Goal: Check status: Check status

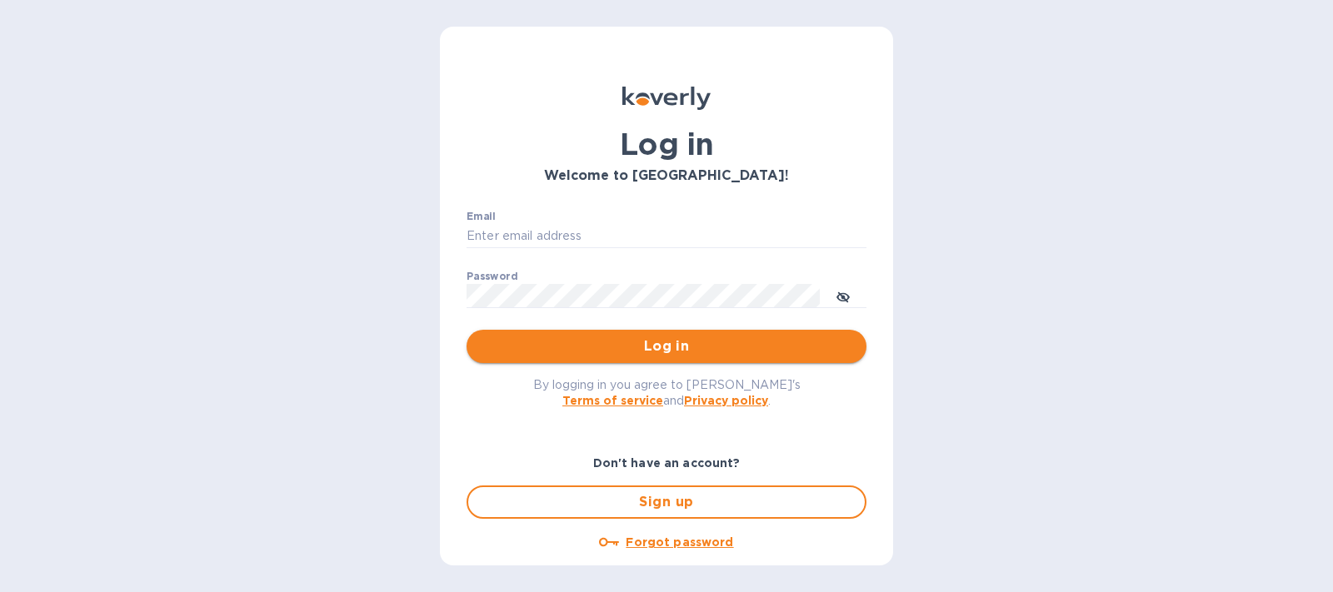
type input "Janette@Preissimports.com"
click at [576, 357] on span "Log in" at bounding box center [666, 347] width 373 height 20
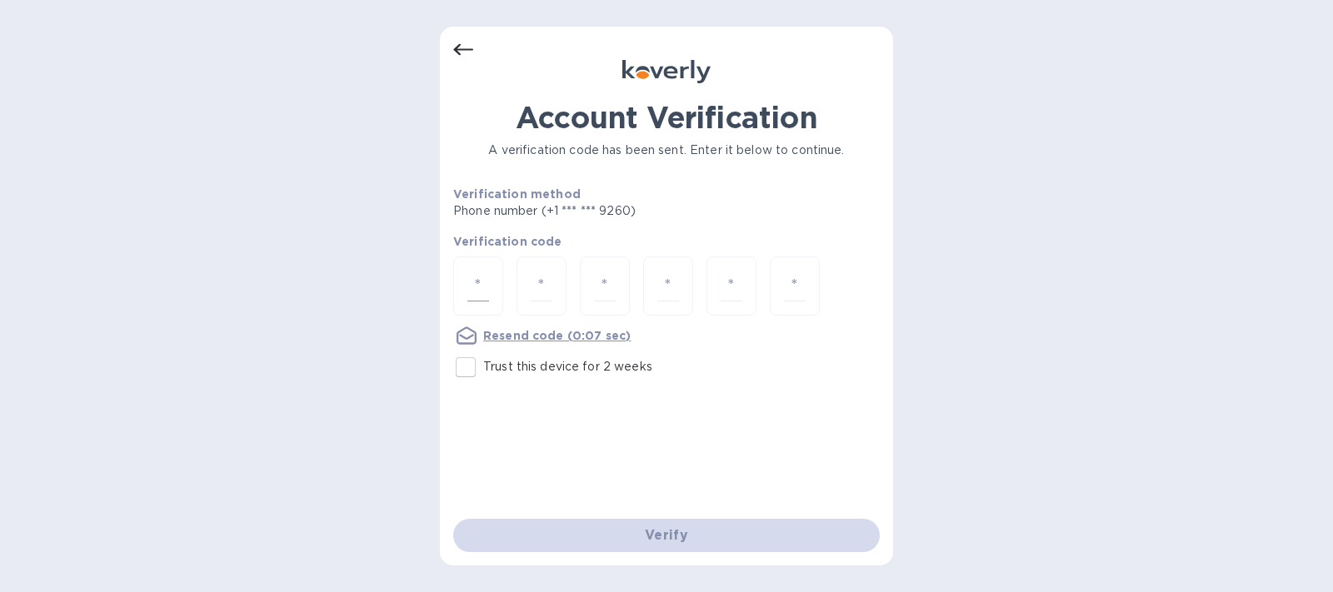
click at [484, 289] on input "number" at bounding box center [478, 286] width 22 height 31
type input "5"
type input "6"
type input "2"
type input "3"
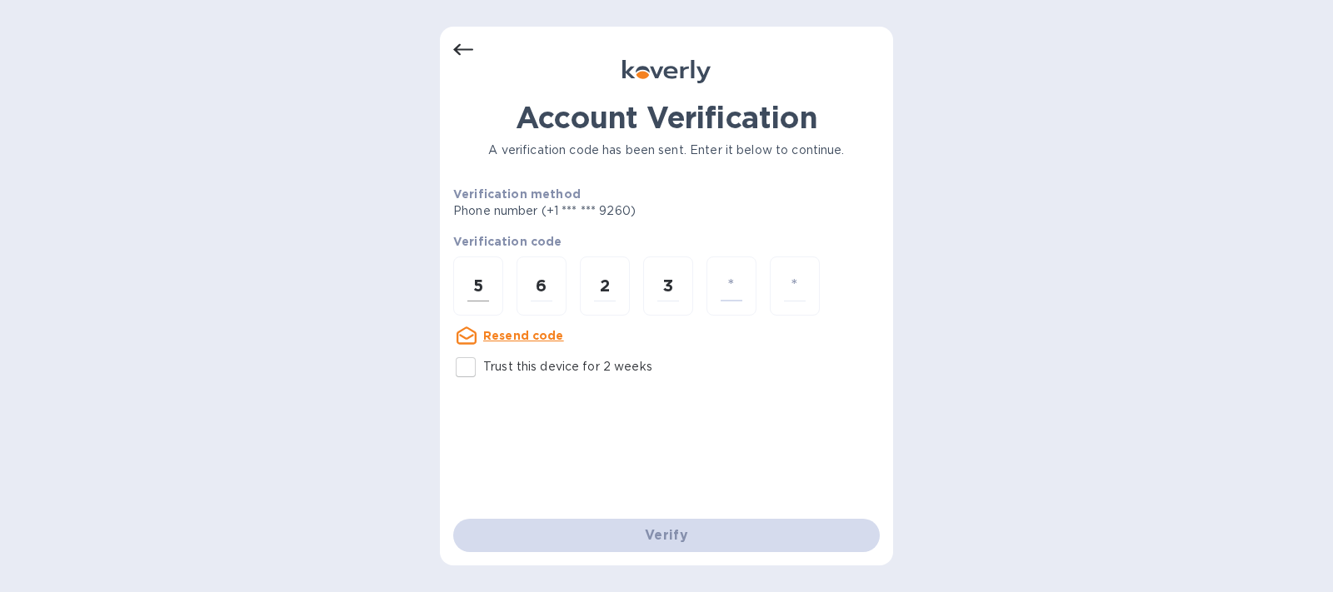
type input "7"
type input "6"
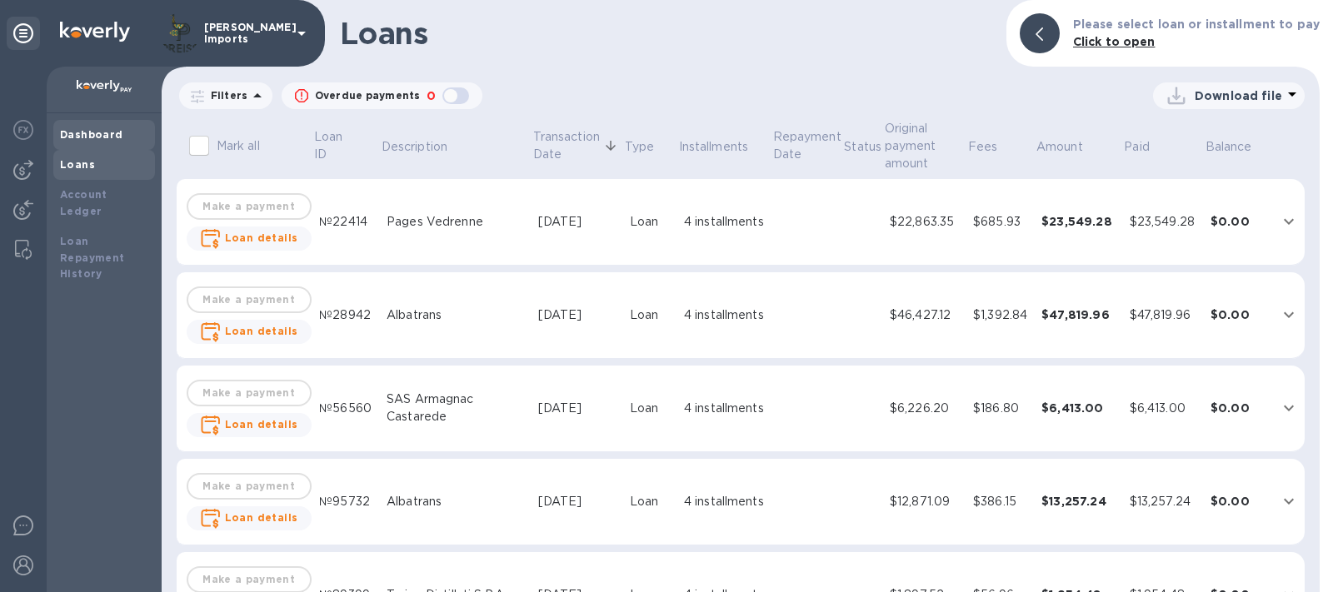
click at [117, 123] on div "Dashboard" at bounding box center [104, 135] width 102 height 30
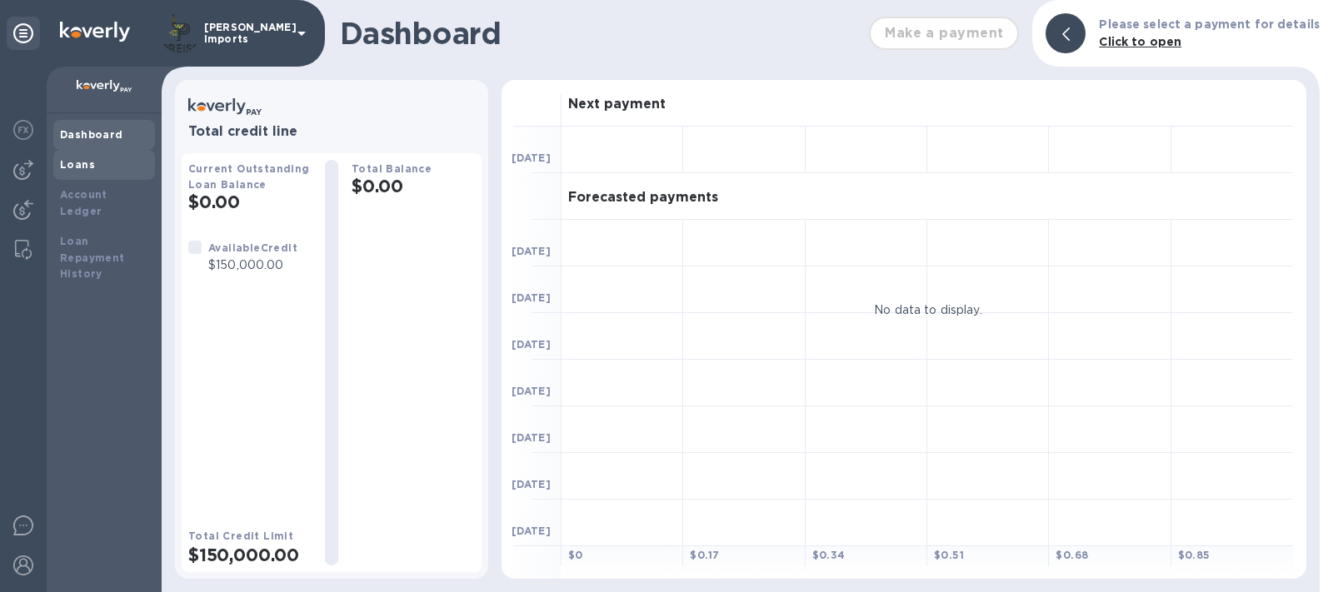
click at [89, 164] on b "Loans" at bounding box center [77, 164] width 35 height 12
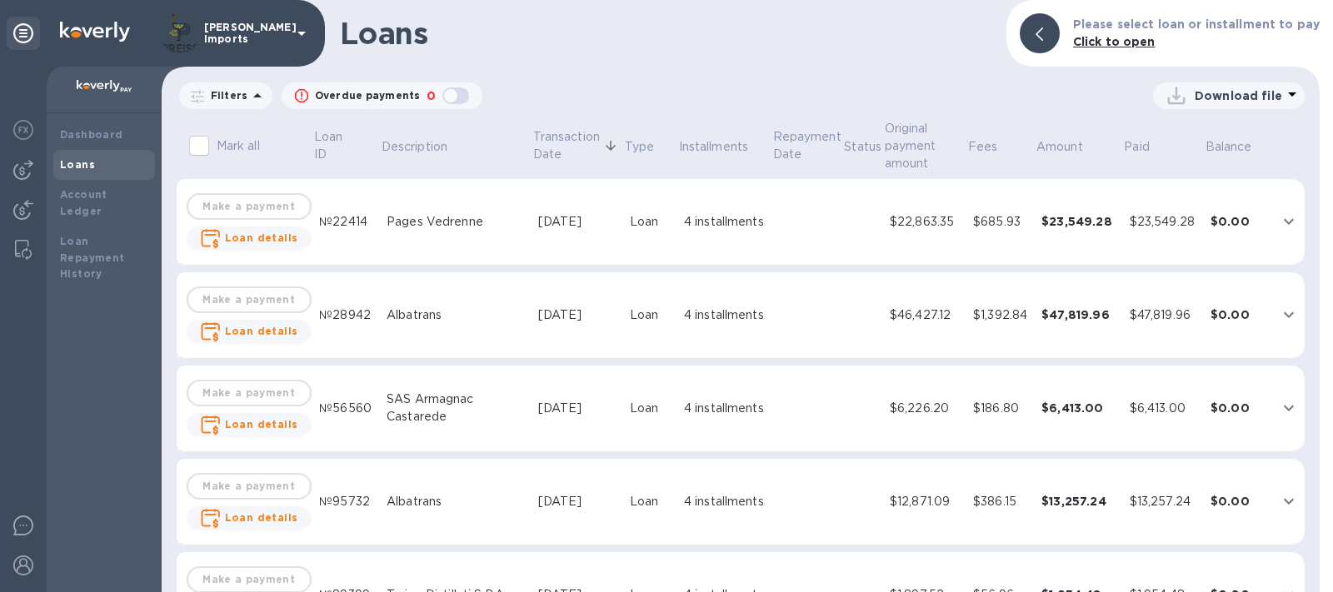
click at [252, 92] on icon at bounding box center [257, 96] width 20 height 20
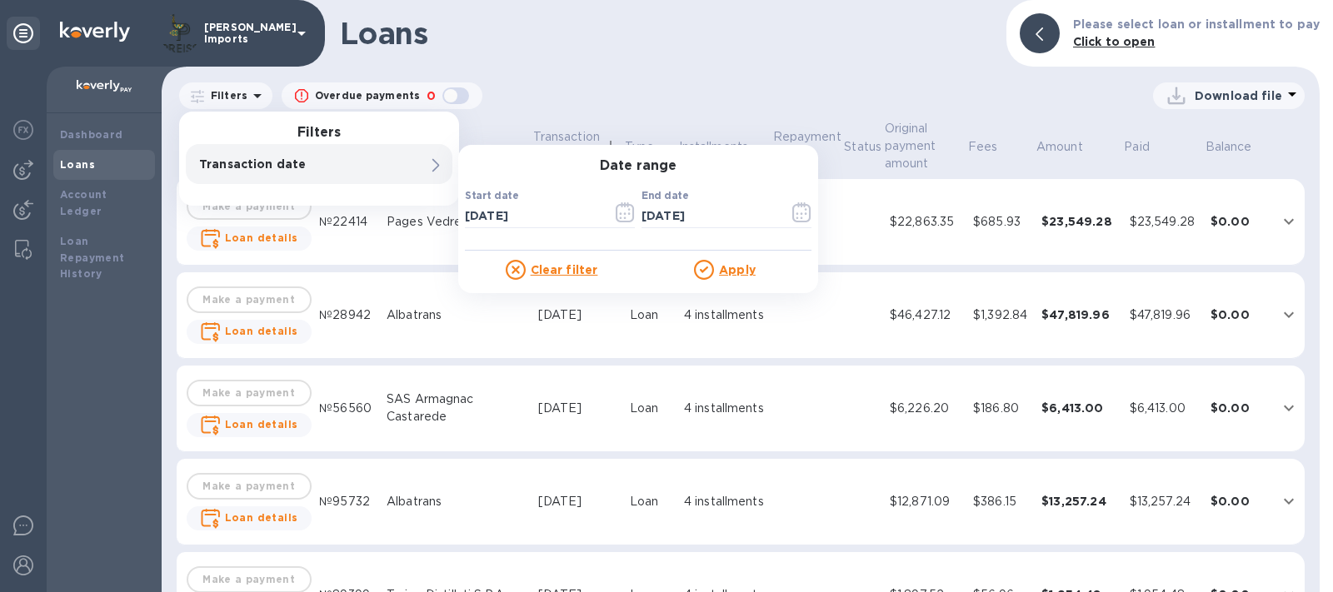
click at [78, 27] on img at bounding box center [95, 32] width 70 height 20
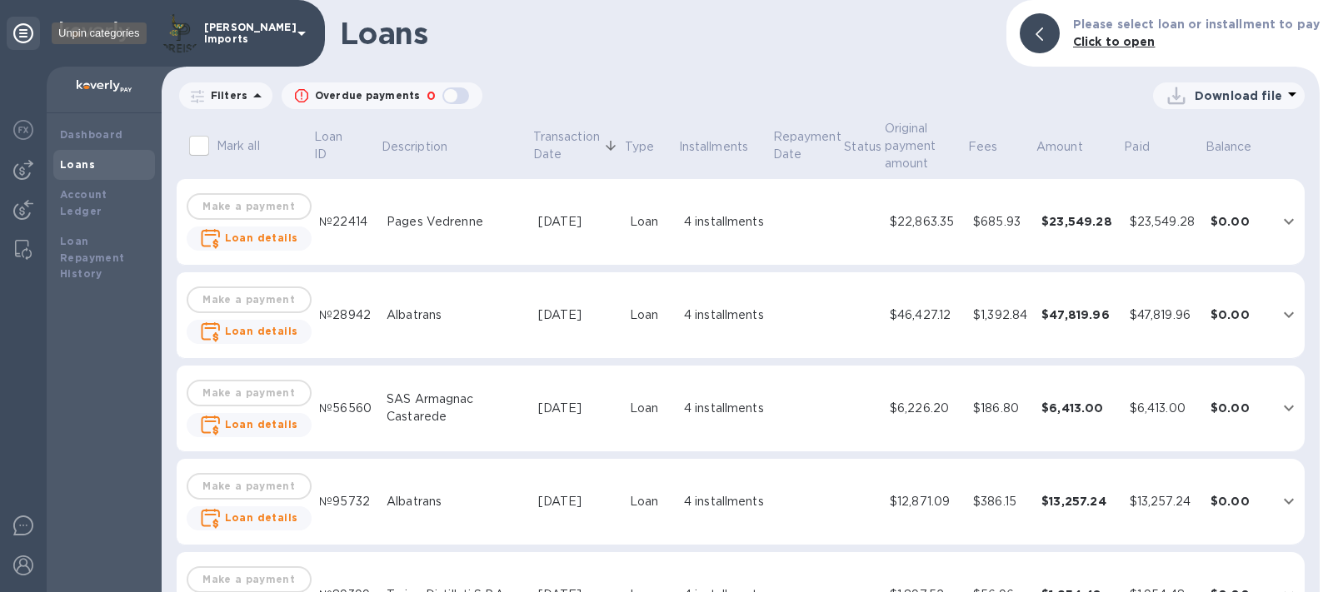
click at [22, 35] on icon at bounding box center [23, 33] width 20 height 20
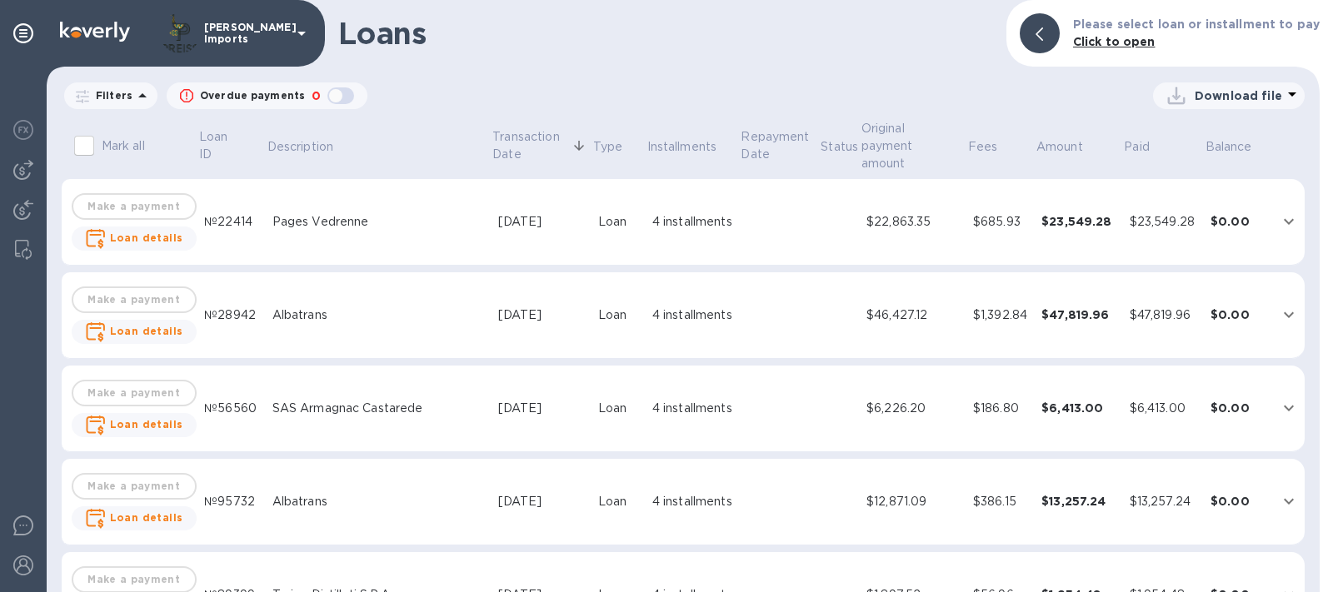
click at [142, 95] on icon at bounding box center [142, 96] width 20 height 20
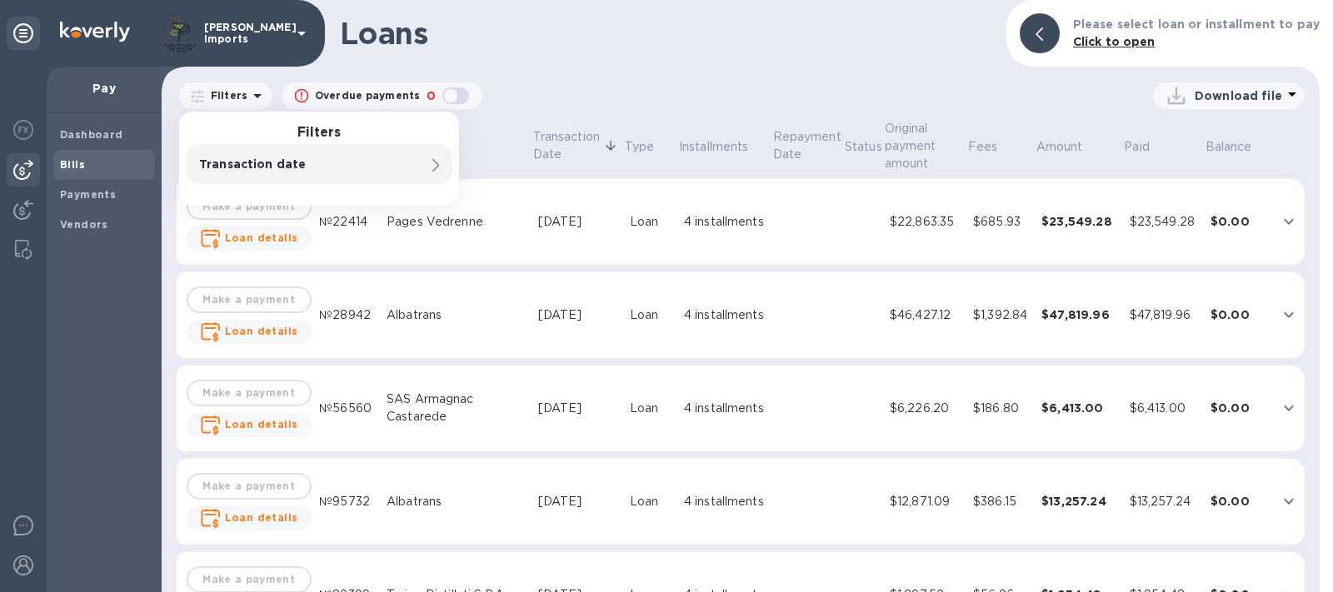
click at [76, 167] on b "Bills" at bounding box center [72, 164] width 25 height 12
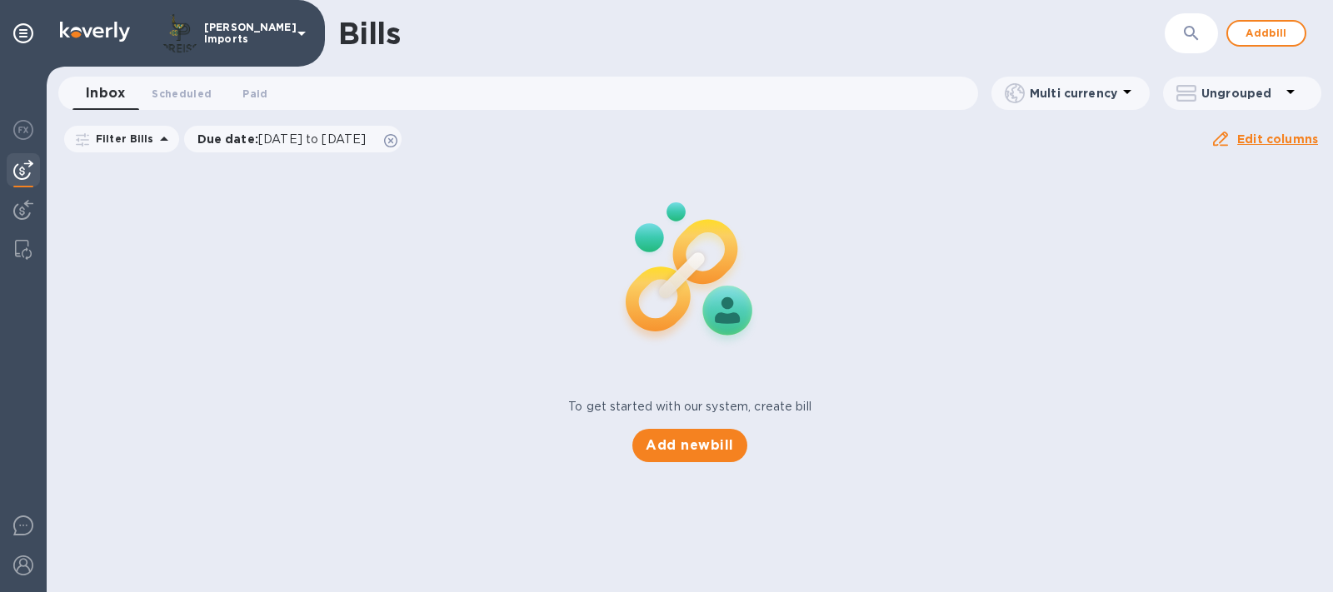
click at [154, 142] on icon at bounding box center [164, 139] width 20 height 20
click at [320, 136] on span "[DATE] to [DATE]" at bounding box center [311, 138] width 107 height 13
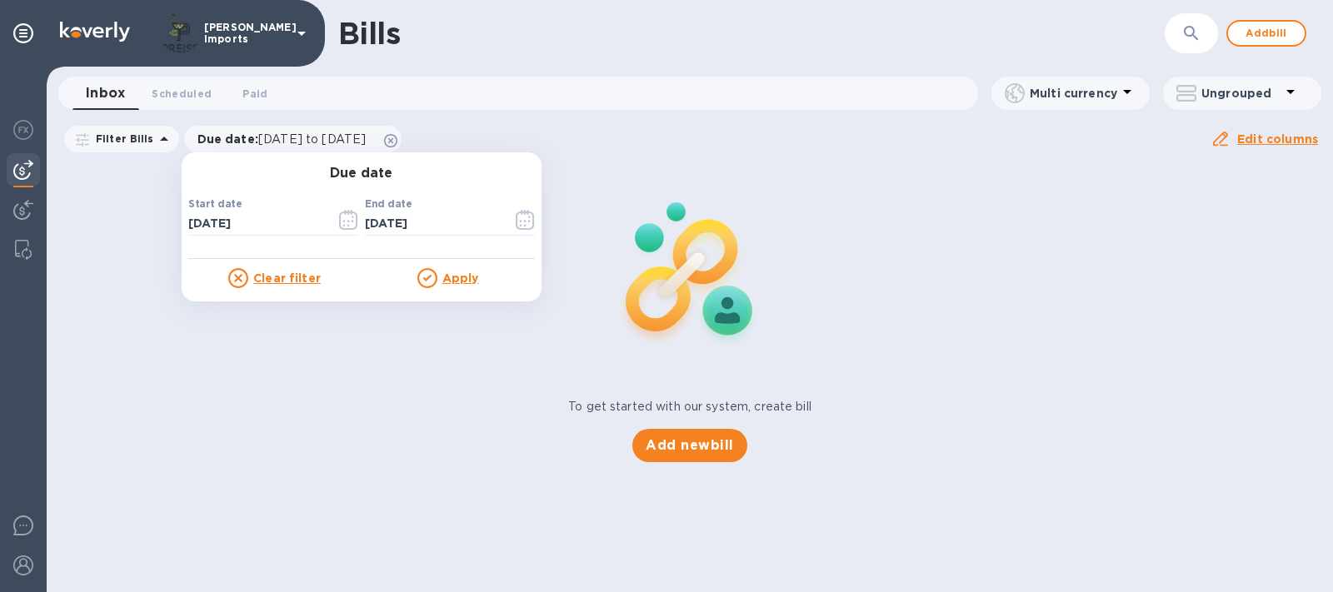
click at [69, 259] on div "To get started with our system, create bill Add new bill" at bounding box center [690, 312] width 1300 height 314
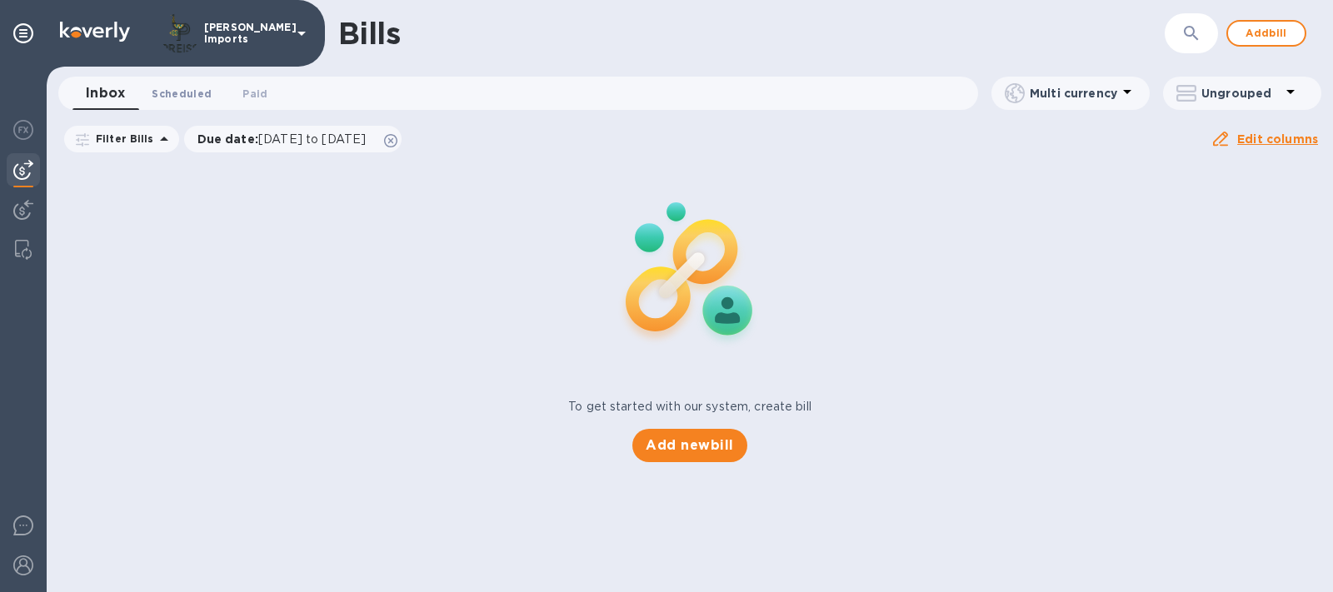
click at [163, 97] on span "Scheduled 0" at bounding box center [182, 93] width 60 height 17
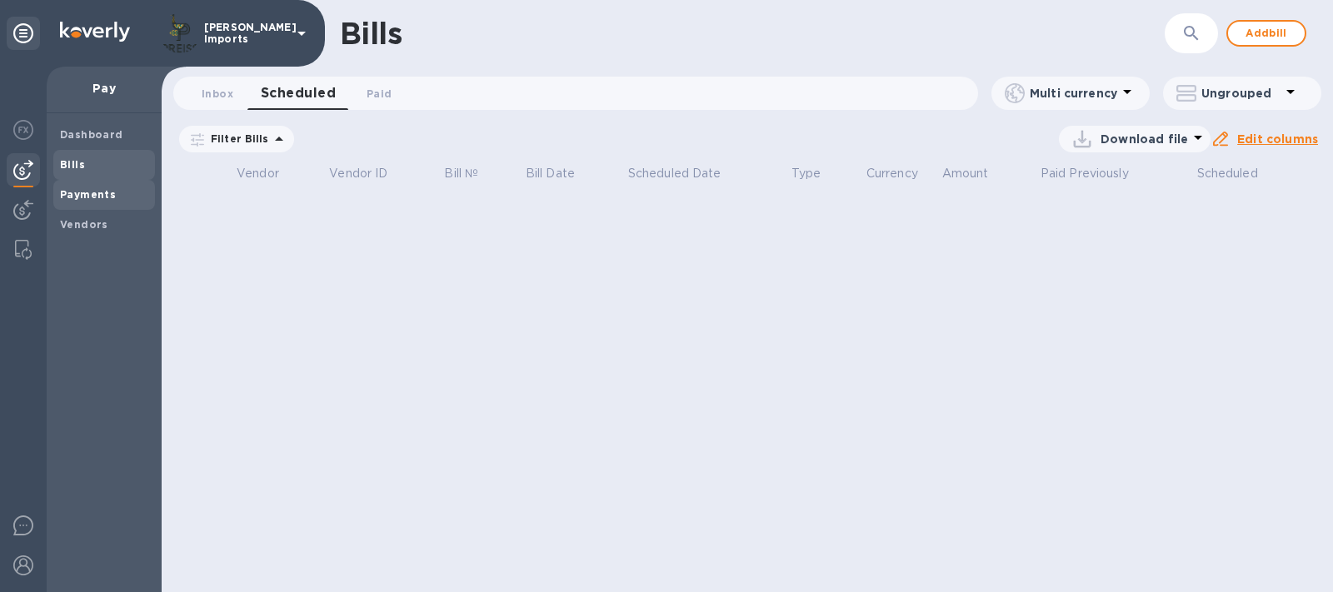
click at [67, 197] on b "Payments" at bounding box center [88, 194] width 56 height 12
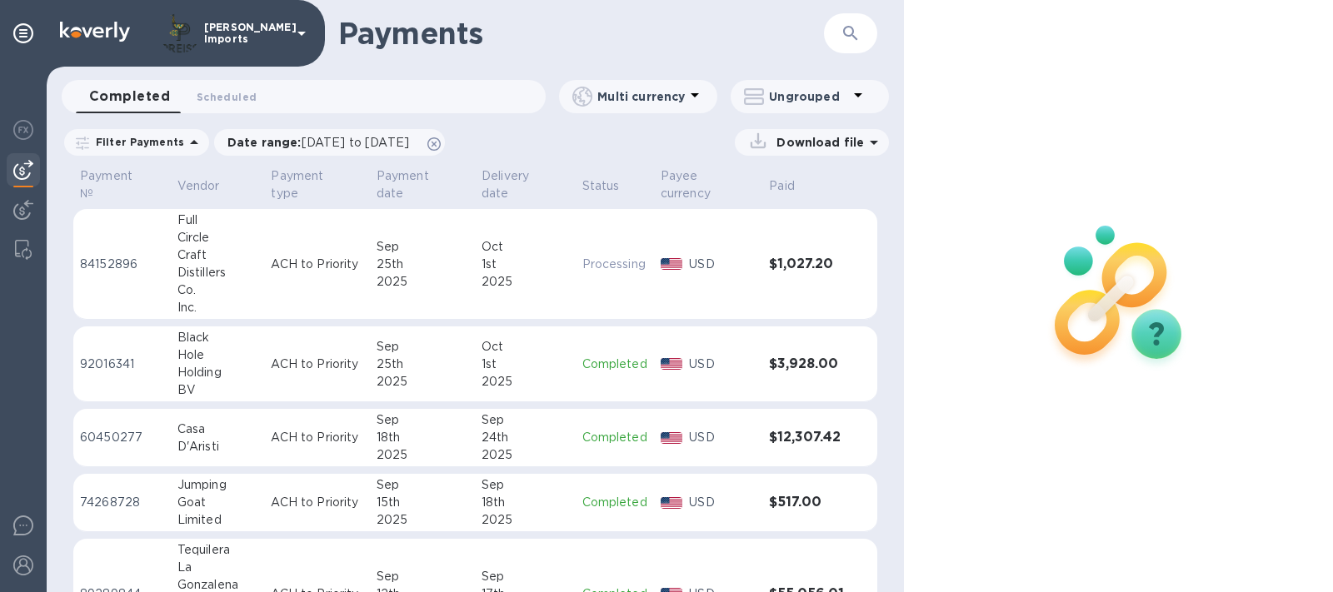
click at [370, 378] on td "[DATE]" at bounding box center [422, 365] width 105 height 76
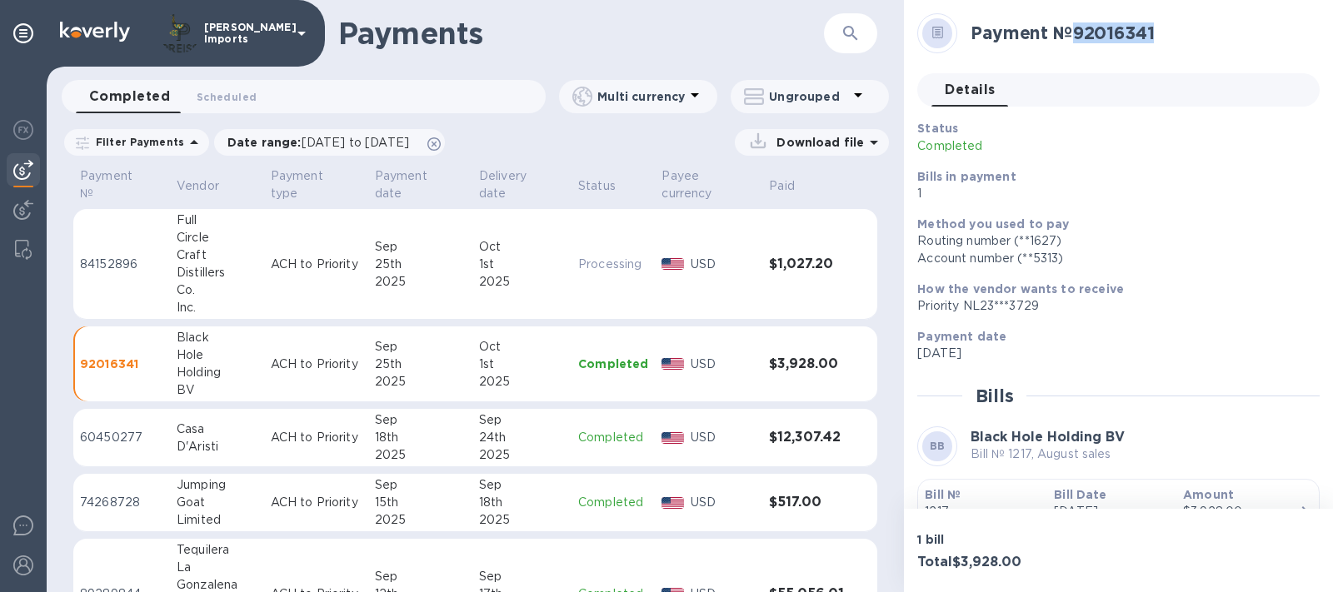
drag, startPoint x: 1076, startPoint y: 29, endPoint x: 1160, endPoint y: 31, distance: 83.3
click at [1160, 31] on h2 "Payment № 92016341" at bounding box center [1139, 32] width 336 height 21
copy h2 "92016341"
